Goal: Task Accomplishment & Management: Manage account settings

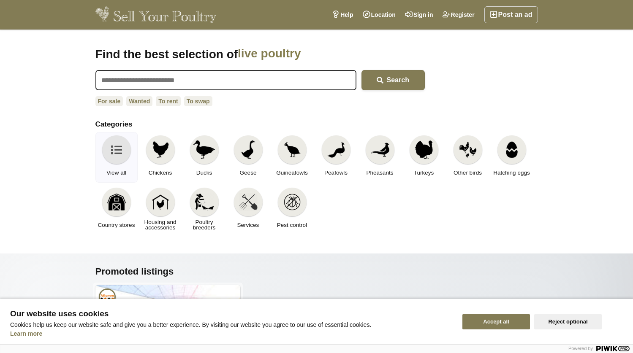
click at [488, 316] on button "Accept all" at bounding box center [496, 322] width 68 height 15
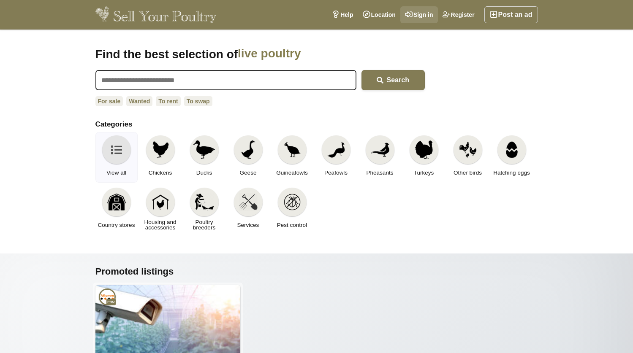
click at [412, 16] on link "Sign in" at bounding box center [419, 14] width 38 height 17
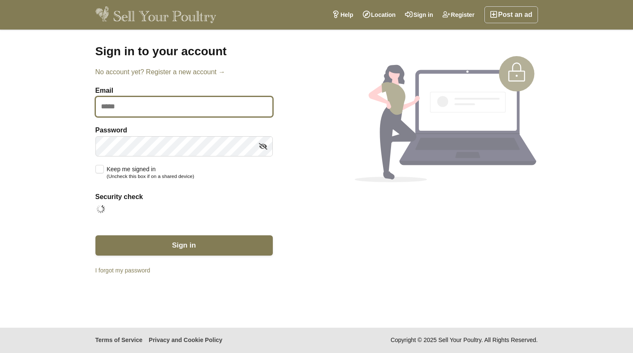
type input "**********"
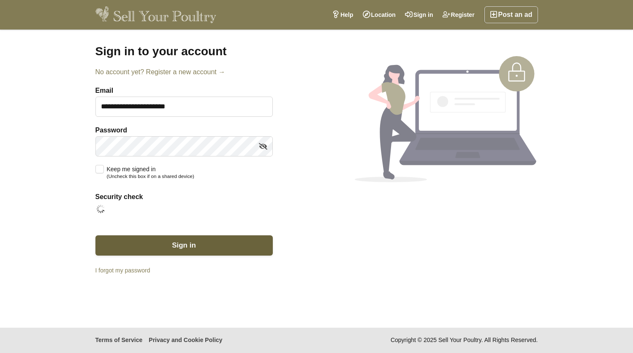
click at [222, 241] on button "Sign in" at bounding box center [183, 246] width 177 height 20
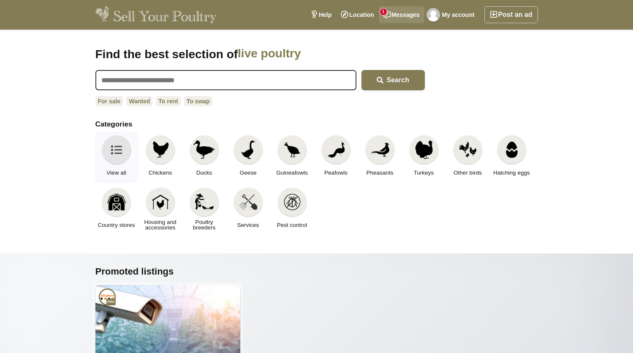
click at [393, 14] on link "Messages 1" at bounding box center [402, 14] width 46 height 17
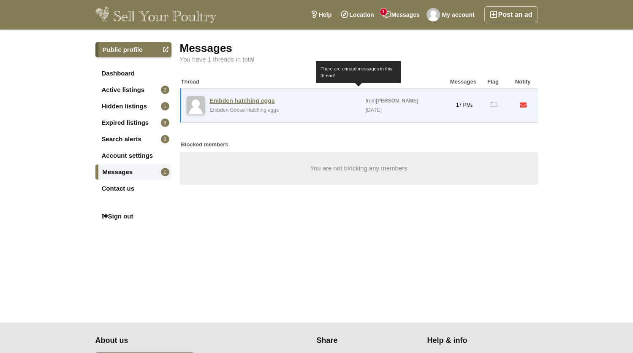
click at [398, 105] on div "from Rachel Coakley" at bounding box center [392, 100] width 54 height 9
click at [125, 172] on link "Messages 1" at bounding box center [133, 172] width 76 height 15
click at [202, 99] on img at bounding box center [196, 105] width 18 height 18
click at [226, 101] on link "Embden hatching eggs" at bounding box center [242, 101] width 65 height 8
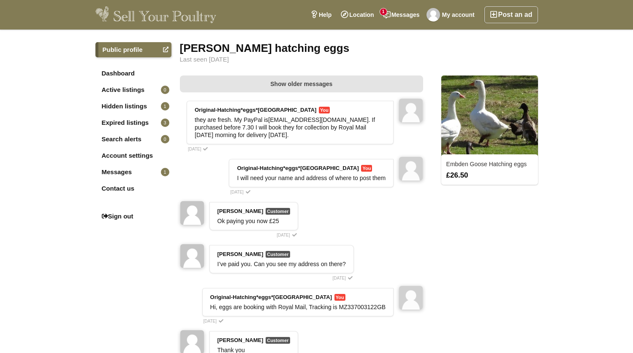
click at [129, 126] on link "Expired listings 3" at bounding box center [133, 122] width 76 height 15
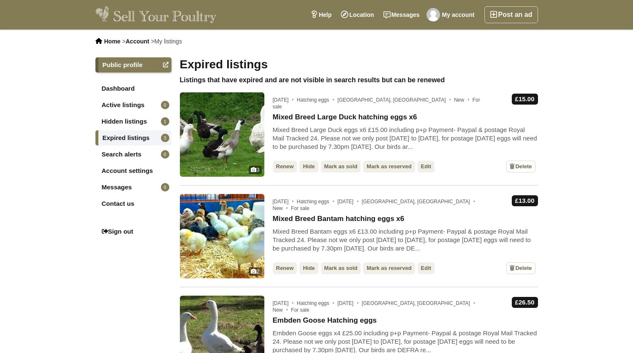
click at [283, 270] on link "Renew" at bounding box center [285, 269] width 24 height 12
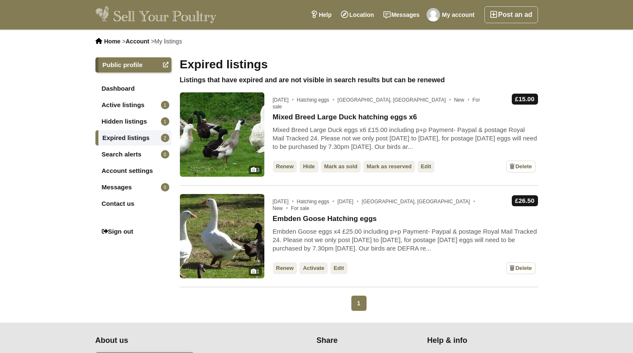
click at [286, 167] on link "Renew" at bounding box center [285, 167] width 24 height 12
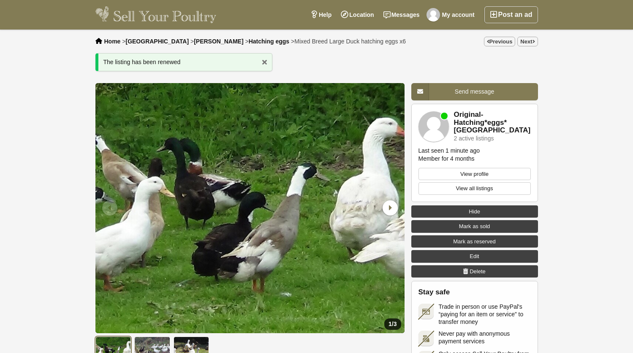
click at [469, 190] on link "View all listings" at bounding box center [474, 188] width 112 height 13
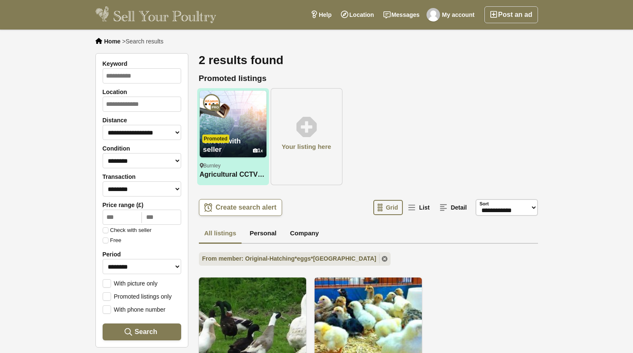
click at [183, 16] on img at bounding box center [155, 14] width 121 height 17
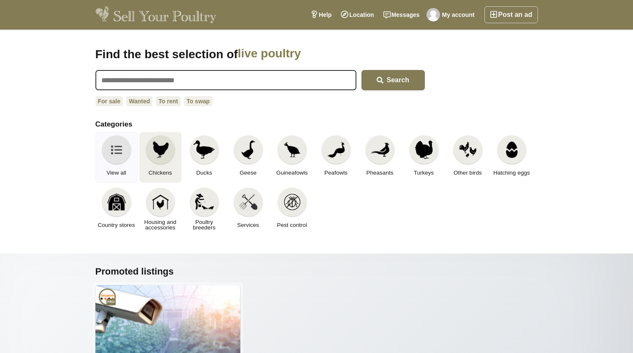
click at [158, 142] on img at bounding box center [160, 150] width 19 height 19
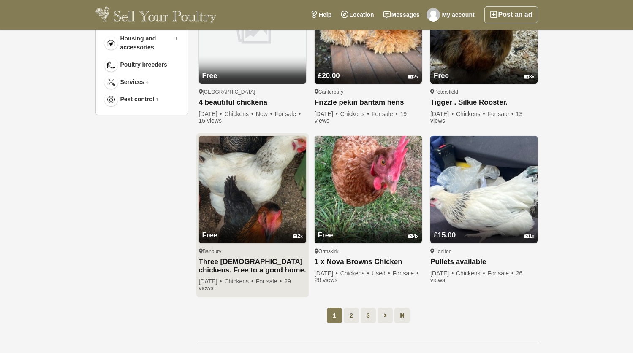
scroll to position [516, 0]
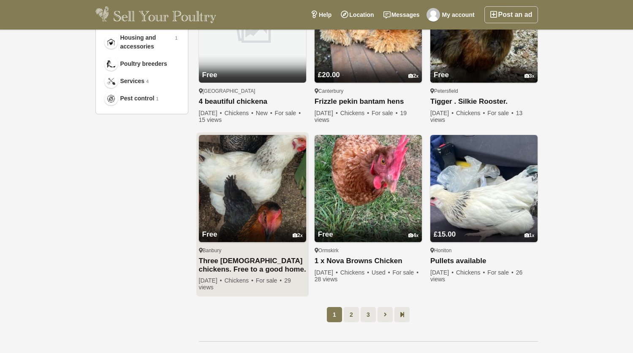
click at [231, 168] on img at bounding box center [252, 188] width 107 height 107
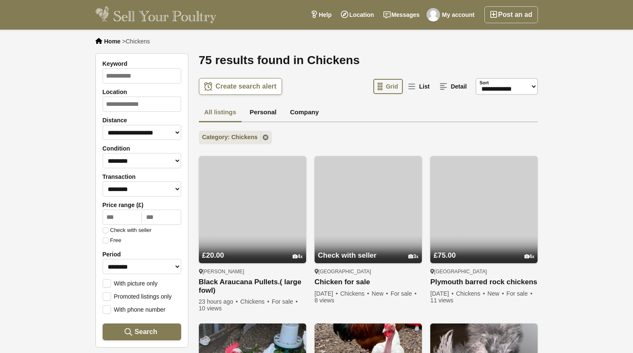
scroll to position [516, 0]
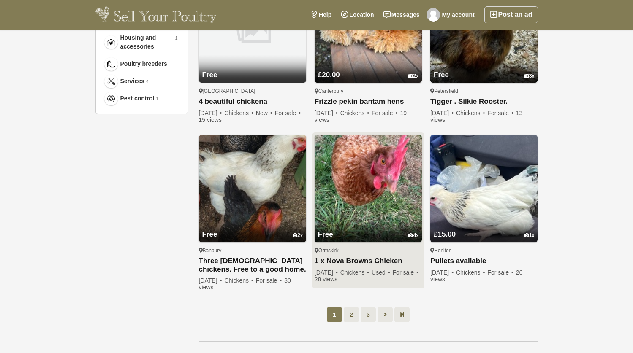
click at [333, 157] on img at bounding box center [368, 188] width 107 height 107
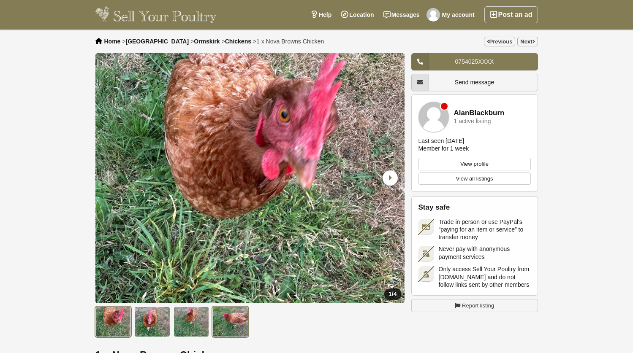
click at [229, 322] on img at bounding box center [230, 322] width 36 height 30
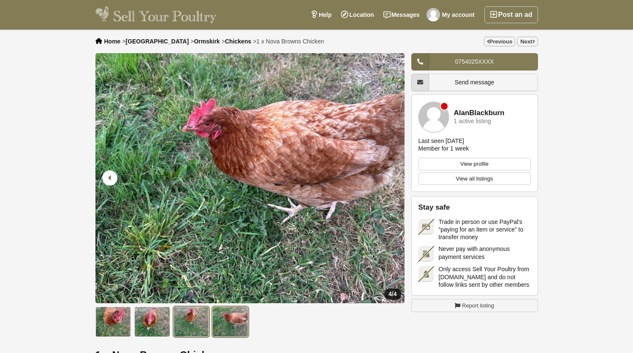
click at [200, 318] on img at bounding box center [192, 322] width 36 height 30
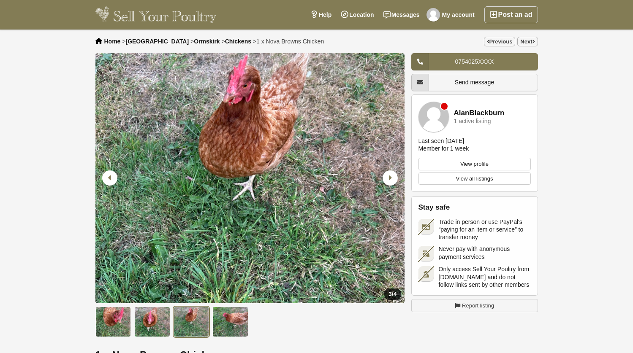
click at [171, 315] on ul at bounding box center [251, 321] width 312 height 34
